Goal: Information Seeking & Learning: Learn about a topic

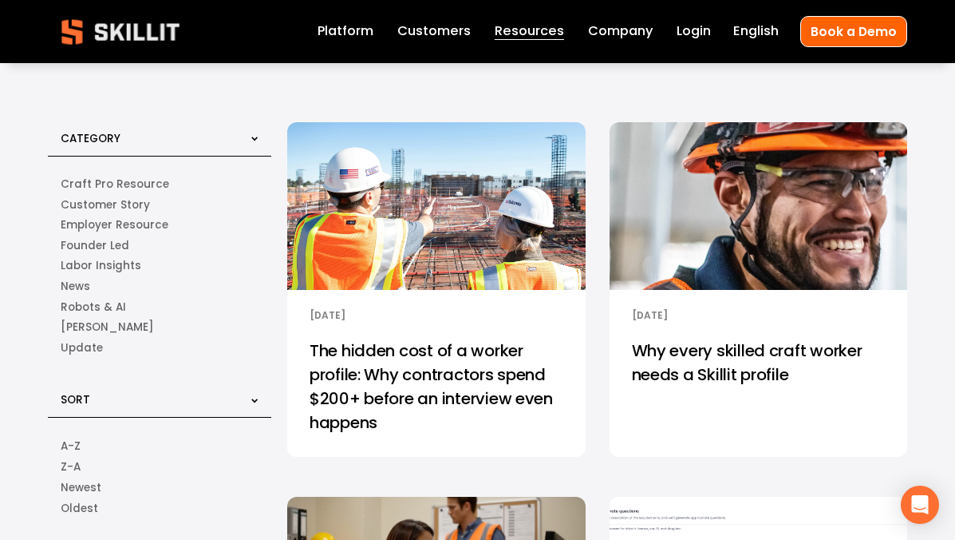
click at [390, 303] on div "Daniel Donovan 9/17/25 Daniel Donovan 9/17/25" at bounding box center [436, 307] width 299 height 35
click at [390, 382] on link "The hidden cost of a worker profile: Why contractors spend $200+ before an inte…" at bounding box center [436, 391] width 299 height 131
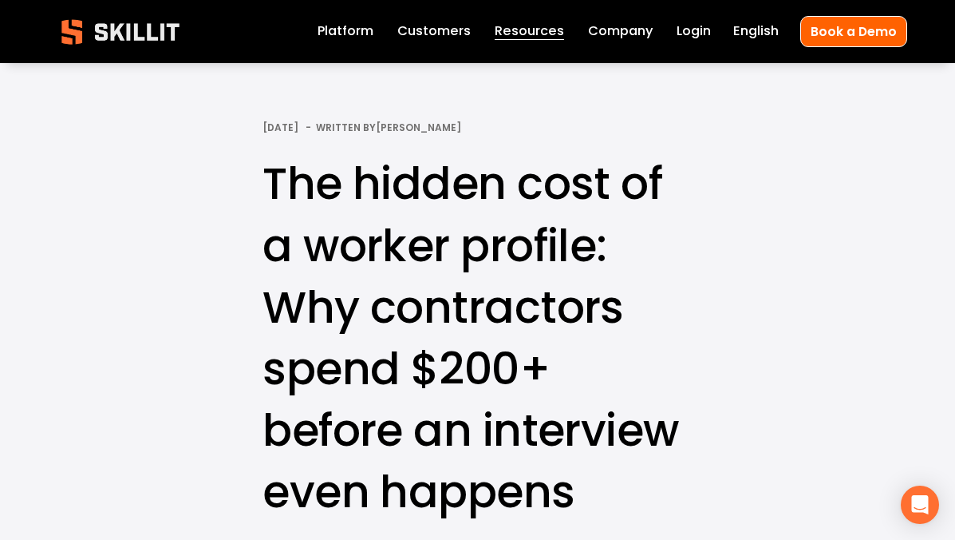
drag, startPoint x: 464, startPoint y: 124, endPoint x: 369, endPoint y: 131, distance: 95.3
click at [369, 131] on div "Sep 17 Written By Daniel Donovan" at bounding box center [478, 127] width 430 height 11
copy link "[PERSON_NAME]"
